Goal: Download file/media

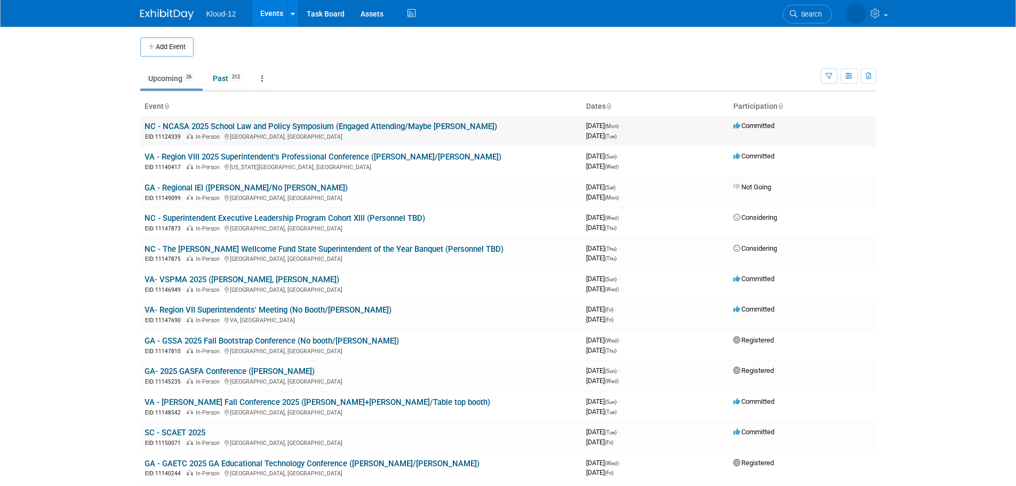
click at [382, 125] on link "NC - NCASA 2025 School Law and Policy Symposium (Engaged Attending/Maybe [PERSO…" at bounding box center [321, 127] width 353 height 10
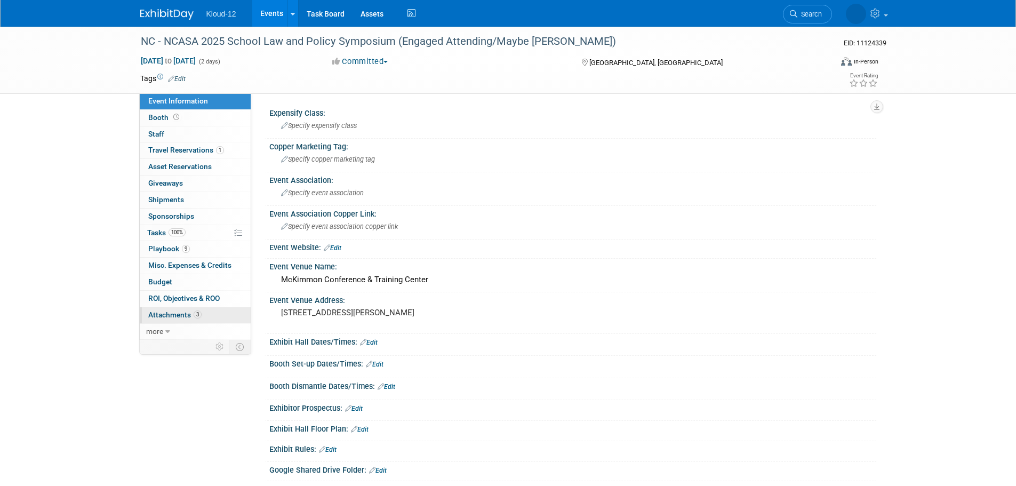
click at [171, 310] on span "Attachments 3" at bounding box center [174, 314] width 53 height 9
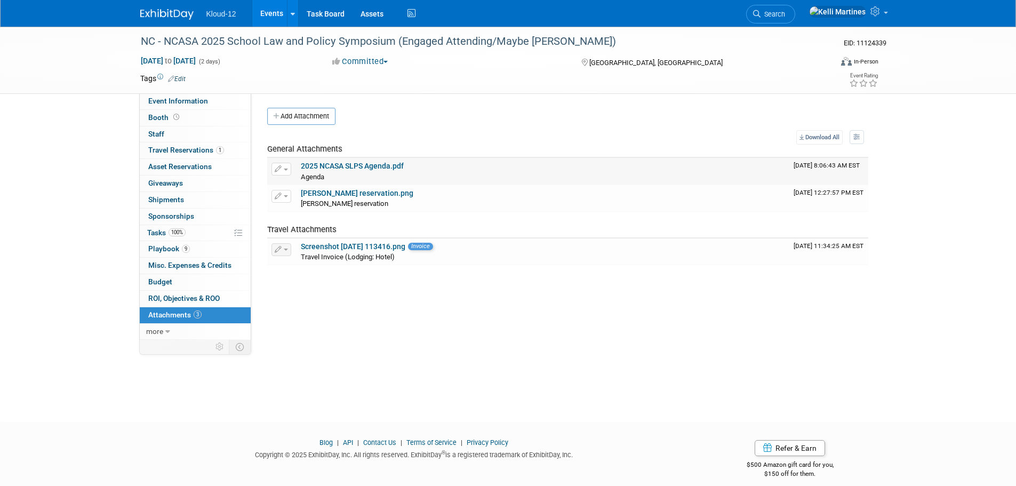
click at [394, 160] on td "2025 NCASA SLPS Agenda.pdf [GEOGRAPHIC_DATA] [GEOGRAPHIC_DATA] X" at bounding box center [543, 171] width 493 height 27
click at [393, 164] on link "2025 NCASA SLPS Agenda.pdf" at bounding box center [352, 166] width 103 height 9
